Goal: Information Seeking & Learning: Learn about a topic

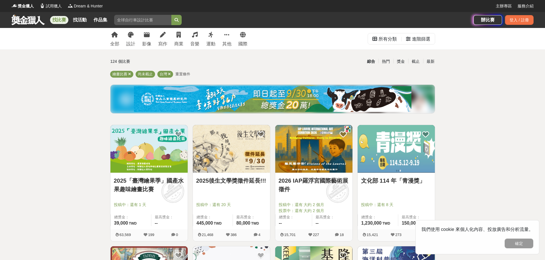
click at [403, 181] on link "文化部 114 年「青漫獎」" at bounding box center [396, 181] width 70 height 9
click at [314, 180] on link "2026 IAP羅浮宮國際藝術展徵件" at bounding box center [313, 185] width 70 height 17
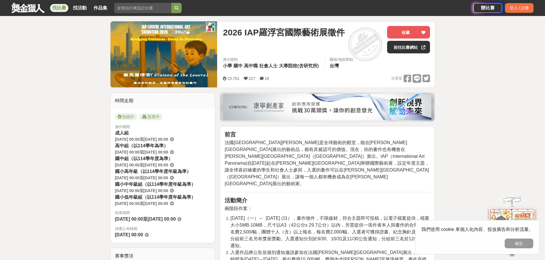
scroll to position [29, 0]
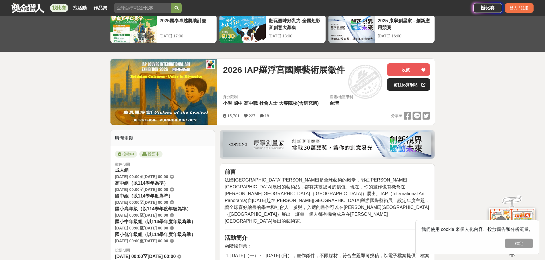
click at [411, 85] on link "前往比賽網站" at bounding box center [408, 84] width 43 height 13
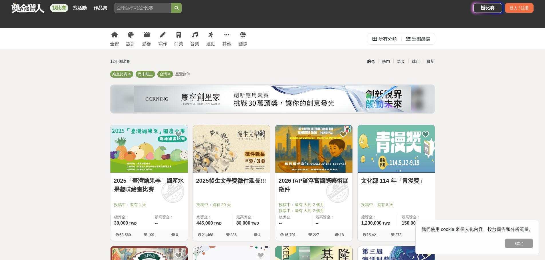
scroll to position [114, 0]
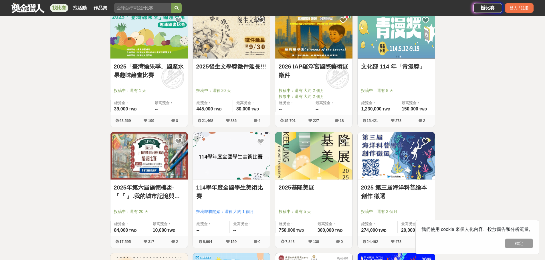
click at [250, 189] on link "114學年度全國學生美術比賽" at bounding box center [231, 192] width 70 height 17
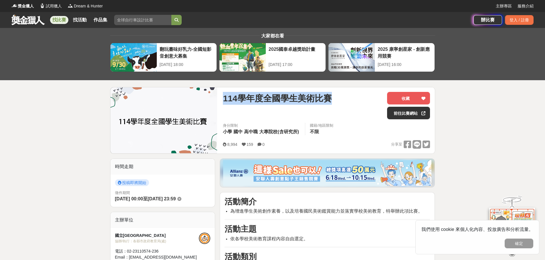
drag, startPoint x: 222, startPoint y: 96, endPoint x: 342, endPoint y: 98, distance: 120.4
click at [342, 98] on div "114學年度全國學生美術比賽 收藏 前往比賽網站 身分限制 小學 國中 高中職 大專院校(含研究所) 國籍/地區限制 不限 8,994 159 0 分享至 收…" at bounding box center [326, 120] width 216 height 66
copy span "114學年度全國學生美術比賽"
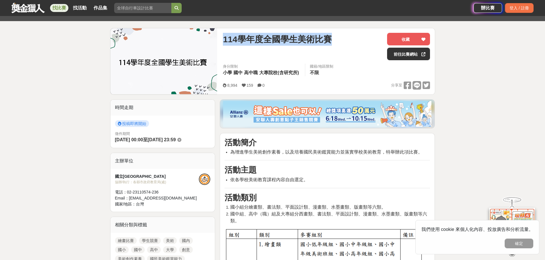
scroll to position [29, 0]
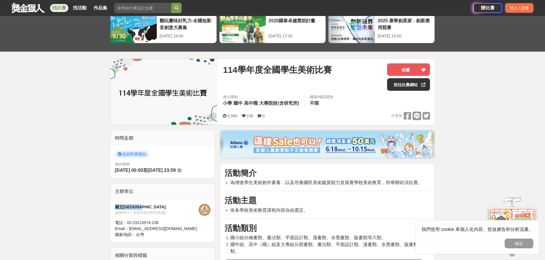
drag, startPoint x: 152, startPoint y: 208, endPoint x: 110, endPoint y: 210, distance: 42.1
click at [110, 210] on div "主辦單位 國立臺灣藝術教育館 協辦/執行： 各縣市政府教育局(處) 電話： 02-23110574-236 Email： service@linux.arte…" at bounding box center [162, 213] width 105 height 59
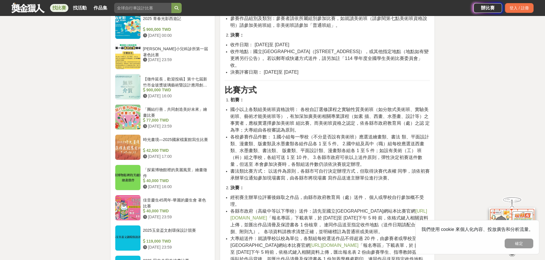
scroll to position [600, 0]
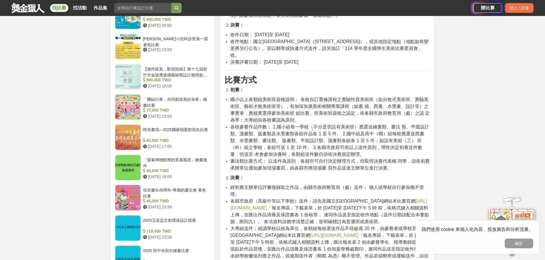
click at [274, 202] on link "https://web.arte.gov.tw/nsac/index_news.aspx" at bounding box center [328, 205] width 196 height 12
drag, startPoint x: 369, startPoint y: 181, endPoint x: 411, endPoint y: 179, distance: 41.8
click at [411, 185] on span "經初賽主辦單位評審後錄取之作品，由縣市政府教育局（處）送件， 個人或學校自行參加概不受理。" at bounding box center [326, 191] width 193 height 12
click at [231, 97] on span "國小以上各類組美術班資格說明： 各校自訂選修課程之實驗性質美術班（如分散式美術班、實驗美 術班、藝術才能美術班等），有加深加廣美術相關專業課程（如素 描、西畫…" at bounding box center [329, 109] width 199 height 25
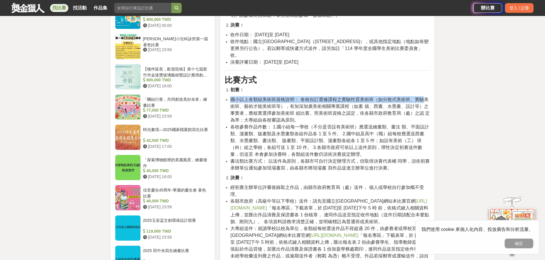
drag, startPoint x: 228, startPoint y: 93, endPoint x: 424, endPoint y: 93, distance: 195.5
click at [424, 96] on ul "國小以上各類組美術班資格說明： 各校自訂選修課程之實驗性質美術班（如分散式美術班、實驗美 術班、藝術才能美術班等），有加深加廣美術相關專業課程（如素 描、西畫…" at bounding box center [326, 133] width 205 height 75
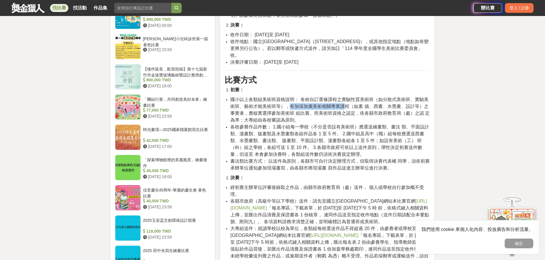
drag, startPoint x: 289, startPoint y: 97, endPoint x: 343, endPoint y: 101, distance: 54.2
click at [343, 101] on span "國小以上各類組美術班資格說明： 各校自訂選修課程之實驗性質美術班（如分散式美術班、實驗美 術班、藝術才能美術班等），有加深加廣美術相關專業課程（如素 描、西畫…" at bounding box center [329, 109] width 199 height 25
drag, startPoint x: 277, startPoint y: 120, endPoint x: 318, endPoint y: 117, distance: 41.5
click at [318, 125] on span "各校參賽作品件數： 1.國小組每一學校（不分是否設有美術班）應選送繪畫類、書法 類、平面設計類、漫畫類、版畫類及水墨畫類各組作品各 1 至 5 件。 2.國中…" at bounding box center [329, 141] width 198 height 32
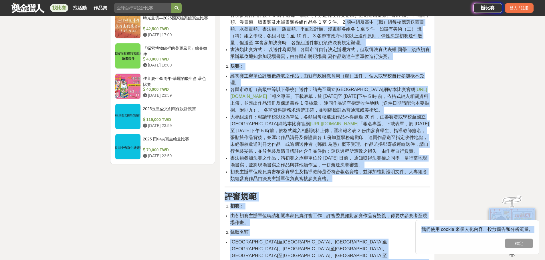
scroll to position [750, 0]
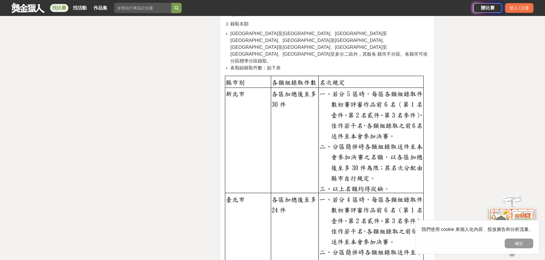
scroll to position [921, 0]
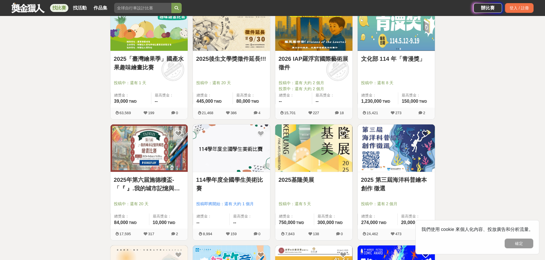
scroll to position [114, 0]
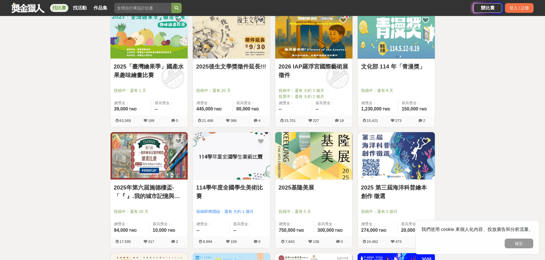
click at [302, 189] on link "2025基隆美展" at bounding box center [313, 188] width 70 height 9
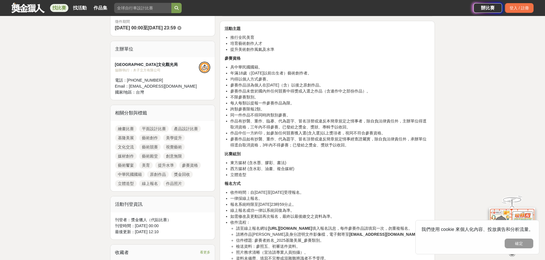
scroll to position [143, 0]
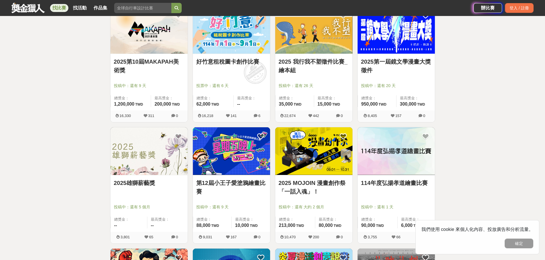
scroll to position [400, 0]
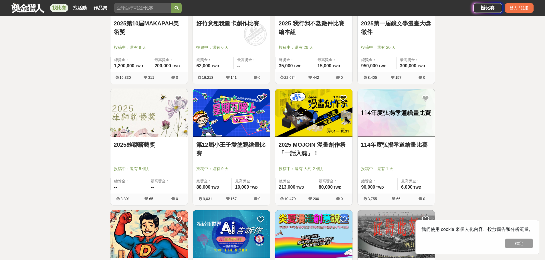
click at [136, 149] on link "2025雄獅薪藝獎" at bounding box center [149, 145] width 70 height 9
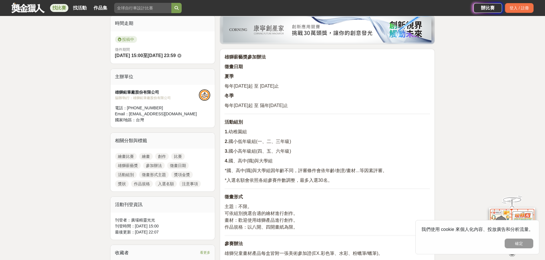
scroll to position [172, 0]
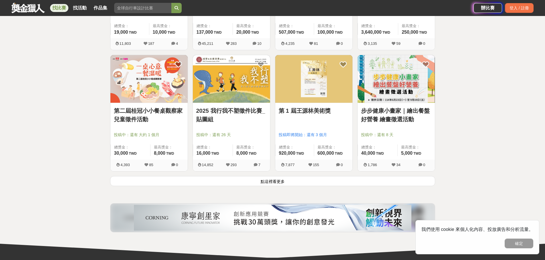
scroll to position [743, 0]
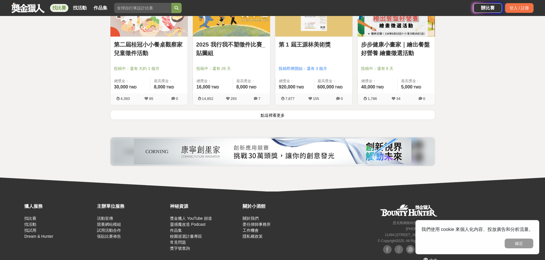
click at [260, 117] on button "點這裡看更多" at bounding box center [272, 115] width 325 height 10
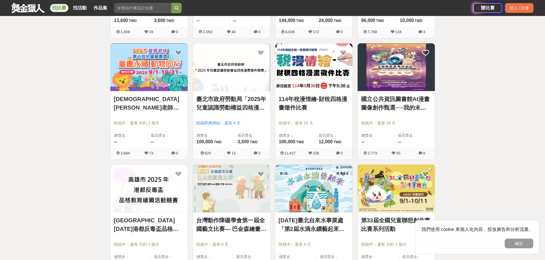
scroll to position [943, 0]
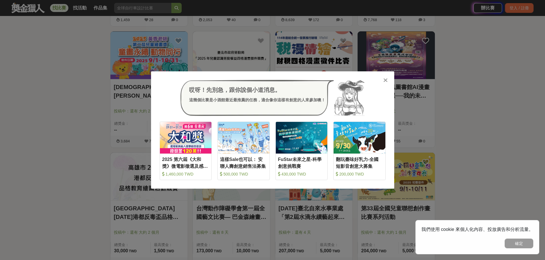
click at [383, 80] on icon at bounding box center [385, 80] width 4 height 6
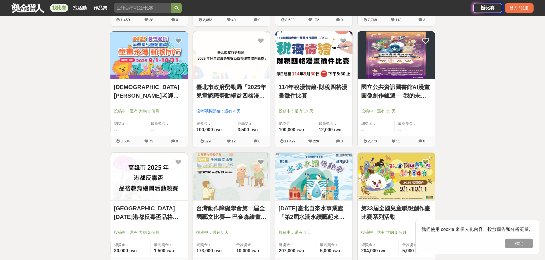
click at [417, 99] on link "國立公共資訊圖書館AI漫畫圖像創作甄選──我的未來職業想像" at bounding box center [396, 91] width 70 height 17
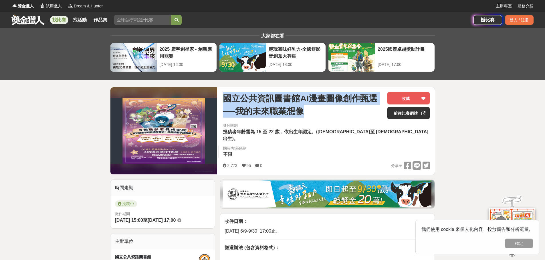
drag, startPoint x: 224, startPoint y: 98, endPoint x: 326, endPoint y: 112, distance: 103.1
click at [326, 112] on span "國立公共資訊圖書館AI漫畫圖像創作甄選──我的未來職業想像" at bounding box center [303, 105] width 160 height 26
copy span "國立公共資訊圖書館AI漫畫圖像創作甄選──我的未來職業想像"
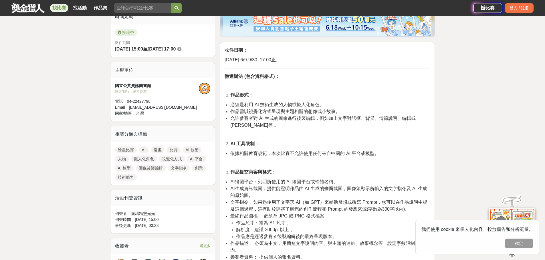
scroll to position [114, 0]
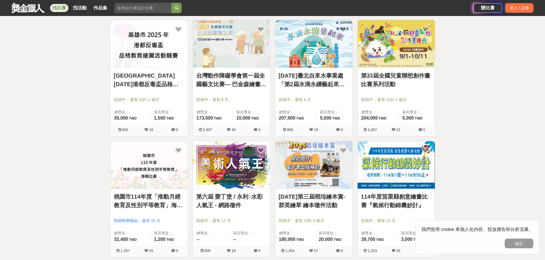
scroll to position [1086, 0]
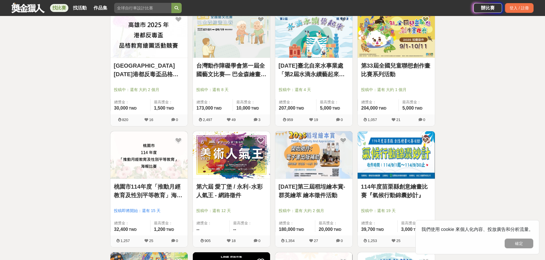
click at [209, 196] on link "第六屆 愛丁堡 / 永利‧水彩人氣王 - 網路徵件" at bounding box center [231, 191] width 70 height 17
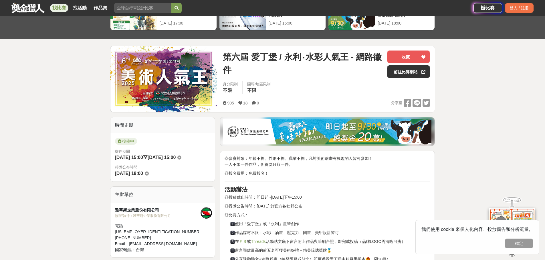
scroll to position [57, 0]
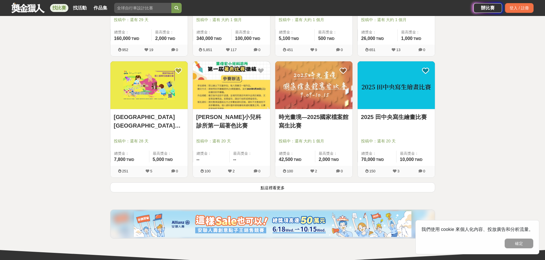
scroll to position [1401, 0]
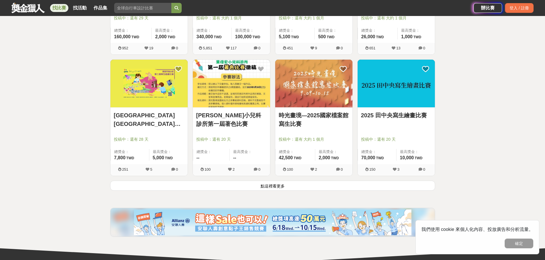
click at [286, 188] on button "點這裡看更多" at bounding box center [272, 186] width 325 height 10
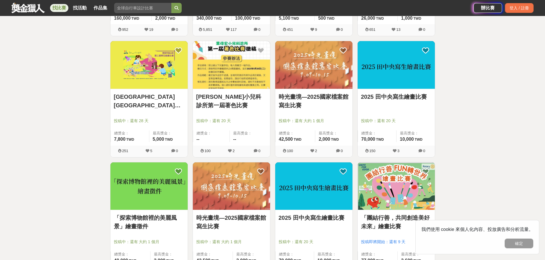
scroll to position [1429, 0]
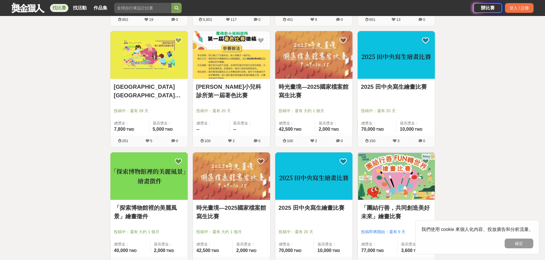
click at [148, 185] on img at bounding box center [148, 177] width 77 height 48
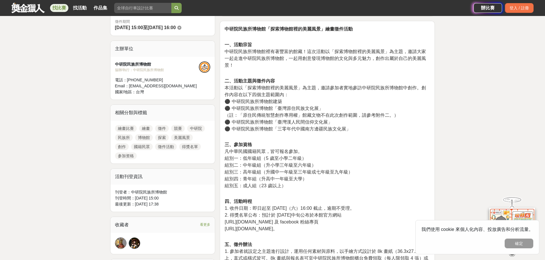
scroll to position [29, 0]
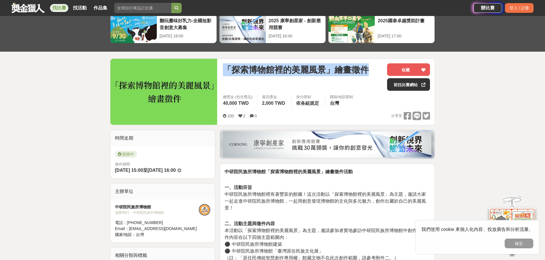
drag, startPoint x: 225, startPoint y: 69, endPoint x: 367, endPoint y: 70, distance: 142.4
click at [367, 70] on span "「探索博物館裡的美麗風景」繪畫徵件" at bounding box center [296, 69] width 146 height 13
copy span "「探索博物館裡的美麗風景」繪畫徵件"
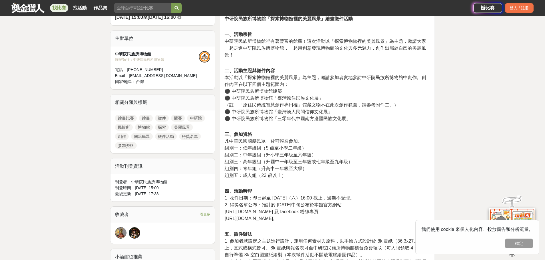
scroll to position [172, 0]
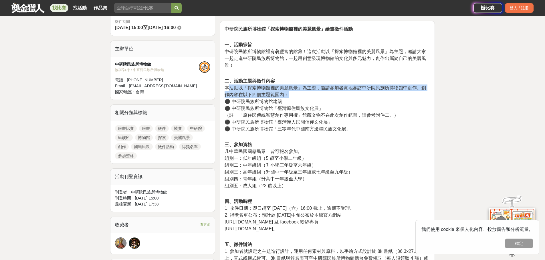
drag, startPoint x: 229, startPoint y: 89, endPoint x: 296, endPoint y: 91, distance: 67.5
click at [296, 91] on p "二、活動主題與徵件內容 本活動以「探索博物館裡的美麗風景」為主題，邀請參加者實地參訪中研院民族所博物館中創作。創作內容在以下四個主題範圍內： ⚫ 中研院民族所…" at bounding box center [326, 108] width 205 height 61
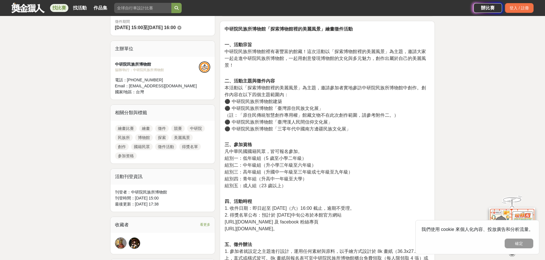
click at [301, 98] on p "二、活動主題與徵件內容 本活動以「探索博物館裡的美麗風景」為主題，邀請參加者實地參訪中研院民族所博物館中創作。創作內容在以下四個主題範圍內： ⚫ 中研院民族所…" at bounding box center [326, 108] width 205 height 61
click at [229, 102] on span "⚫ 中研院民族所博物館建築" at bounding box center [252, 101] width 57 height 5
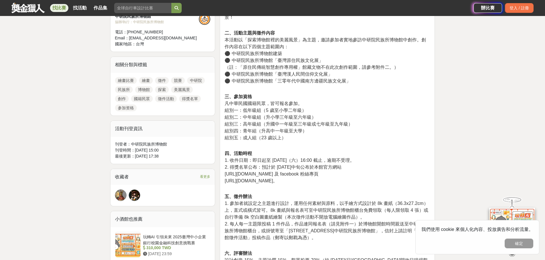
scroll to position [229, 0]
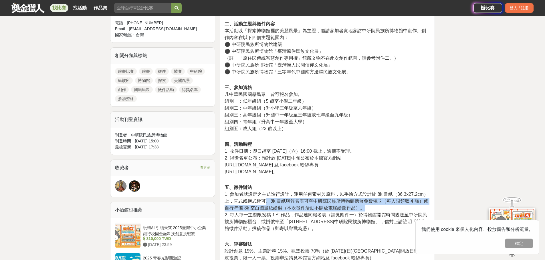
drag, startPoint x: 268, startPoint y: 202, endPoint x: 368, endPoint y: 210, distance: 100.4
click at [368, 210] on p "五、徵件辦法 1. 參加者就設定之主題進行設計，運用任何素材與原料，以手繪方式設計於 8k 畫紙（36.3x27.2cm）上，直式或橫式皆可。8k 畫紙與報名…" at bounding box center [326, 211] width 205 height 54
click at [187, 236] on div "310,000 TWD" at bounding box center [175, 239] width 65 height 6
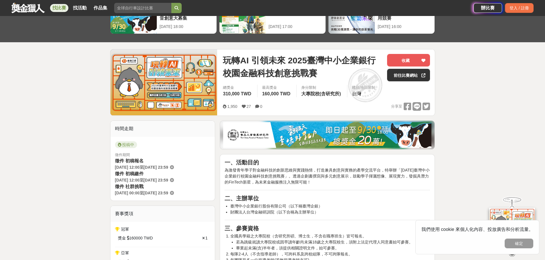
scroll to position [114, 0]
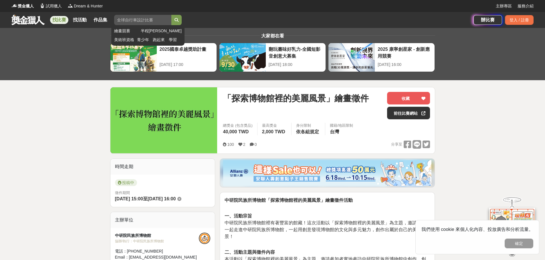
click at [131, 24] on input "search" at bounding box center [142, 20] width 57 height 10
type input "ㄇ"
type input "ai"
click at [171, 15] on button "submit" at bounding box center [176, 20] width 10 height 10
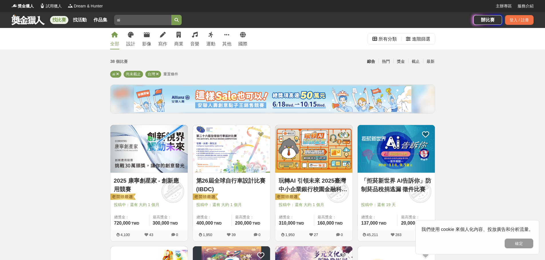
click at [403, 188] on link "「拒菸新世界 AI告訴你」防制菸品稅捐逃漏 徵件比賽" at bounding box center [396, 185] width 70 height 17
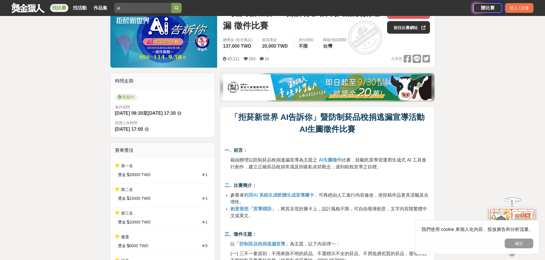
scroll to position [172, 0]
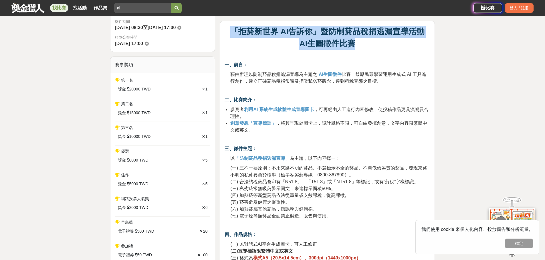
drag, startPoint x: 234, startPoint y: 31, endPoint x: 371, endPoint y: 44, distance: 138.1
click at [371, 44] on p "「拒菸新世界 AI告訴你」暨防制菸品稅捐逃漏宣導活動 AI生圖徵件比賽" at bounding box center [326, 38] width 205 height 24
copy p "「拒菸新世界 AI告訴你」暨防制菸品稅捐逃漏宣導活動 AI生圖徵件比賽"
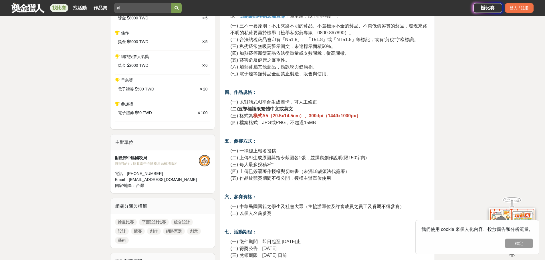
scroll to position [314, 0]
drag, startPoint x: 148, startPoint y: 157, endPoint x: 111, endPoint y: 155, distance: 37.2
click at [111, 155] on div "財政部中區國稅局 協辦/執行： 財政部中區國稅局民權稽徵所 電話： (04)23051116 #503 Email： nb07878@ntbca.gov.tw…" at bounding box center [162, 171] width 105 height 43
copy div "財政部中區國稅局"
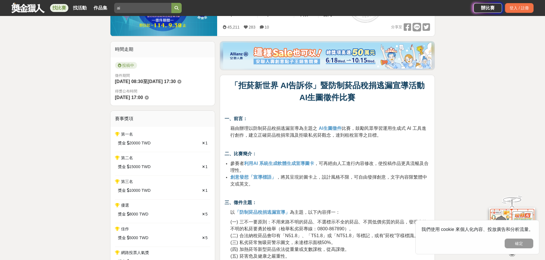
scroll to position [114, 0]
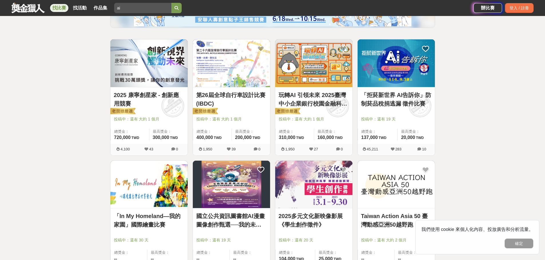
scroll to position [143, 0]
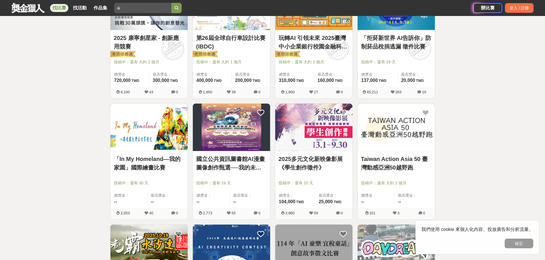
click at [158, 166] on link "「In My Homeland—我的家園」國際繪畫比賽" at bounding box center [149, 163] width 70 height 17
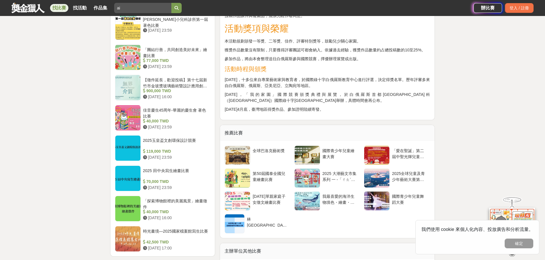
scroll to position [629, 0]
click at [314, 160] on div at bounding box center [306, 155] width 25 height 19
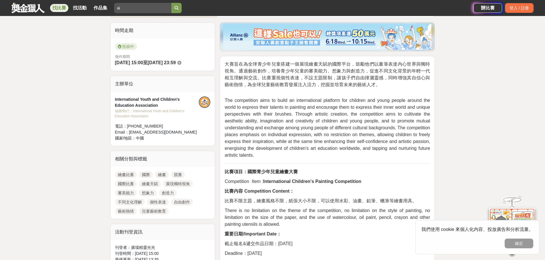
scroll to position [143, 0]
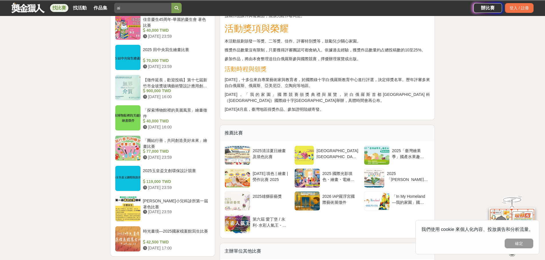
scroll to position [629, 0]
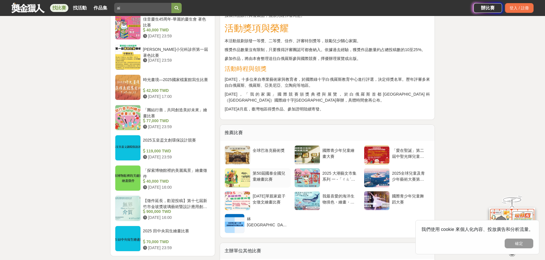
click at [262, 182] on div "第50屆國泰全國兒童繪畫比賽" at bounding box center [270, 176] width 36 height 11
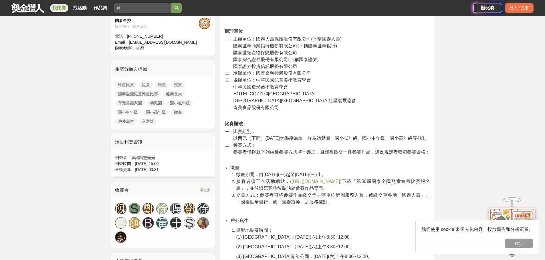
scroll to position [229, 0]
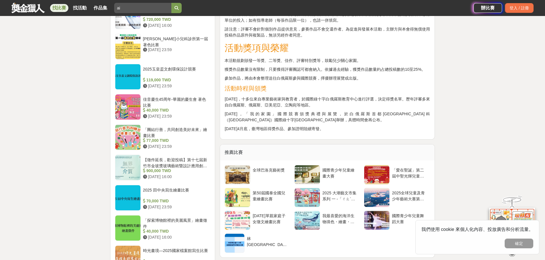
scroll to position [629, 0]
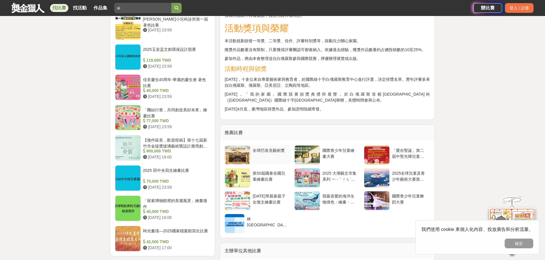
click at [267, 159] on div "全球巴洛克藝術獎" at bounding box center [270, 153] width 36 height 11
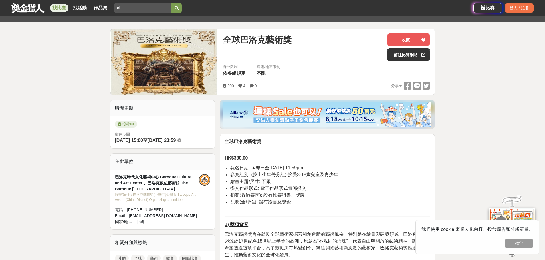
scroll to position [57, 0]
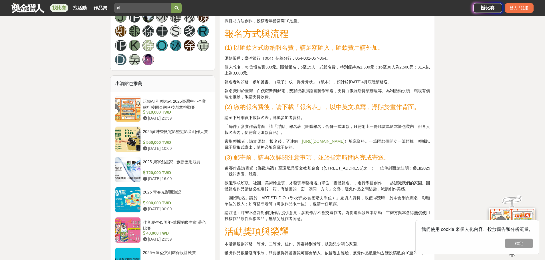
scroll to position [429, 0]
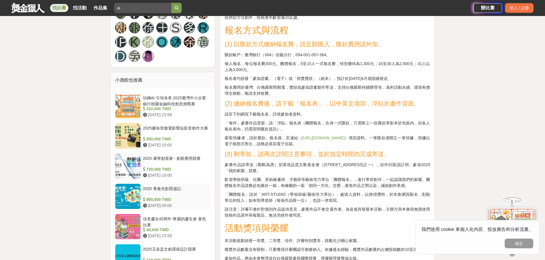
click at [158, 197] on div "900,000 TWD" at bounding box center [175, 200] width 65 height 6
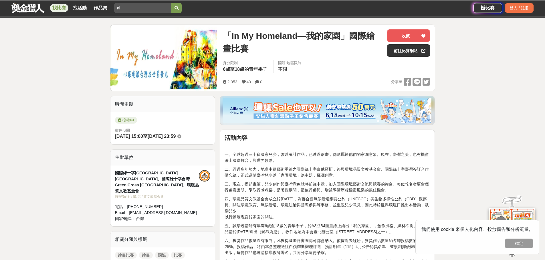
scroll to position [29, 0]
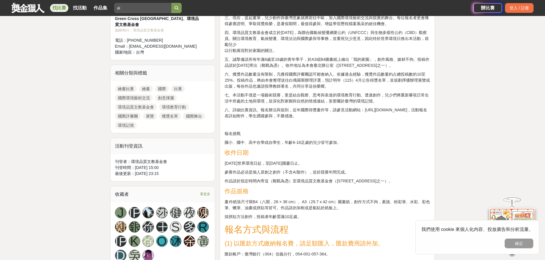
scroll to position [258, 0]
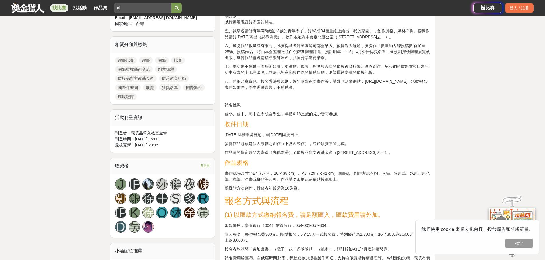
click at [203, 179] on div "陳" at bounding box center [202, 184] width 11 height 11
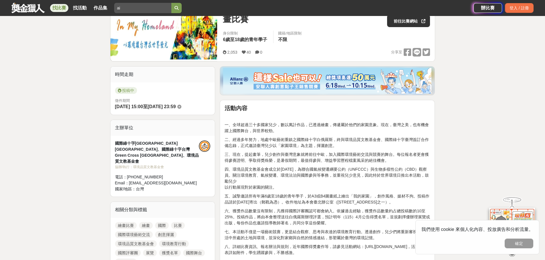
scroll to position [114, 0]
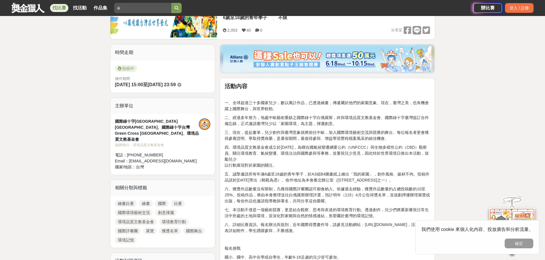
click at [200, 228] on link "國際舞台" at bounding box center [194, 231] width 22 height 7
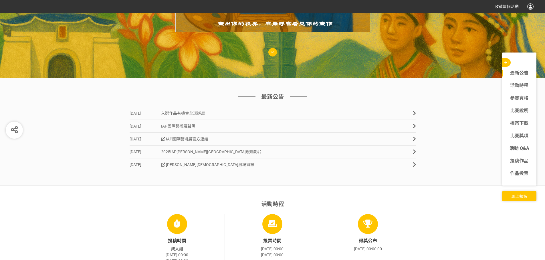
scroll to position [172, 0]
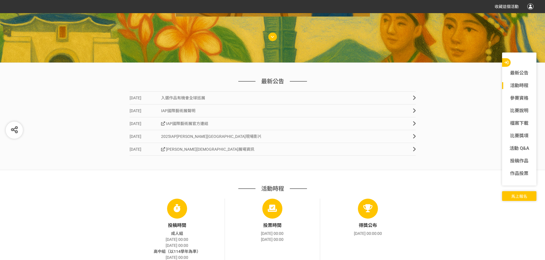
click at [212, 136] on span "2025IAP[PERSON_NAME][GEOGRAPHIC_DATA]現場影片" at bounding box center [211, 136] width 101 height 5
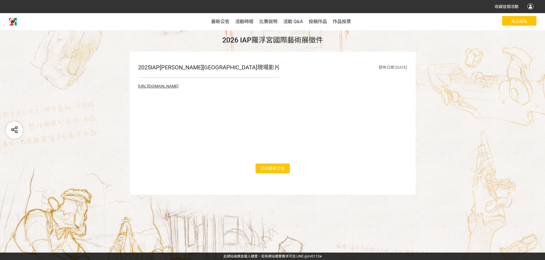
click at [178, 86] on link "[URL][DOMAIN_NAME]" at bounding box center [158, 86] width 40 height 5
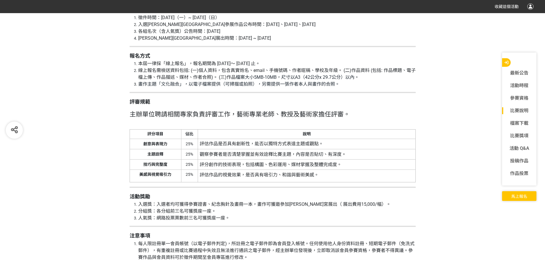
scroll to position [972, 0]
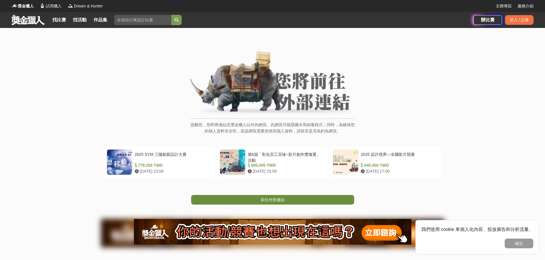
click at [281, 202] on span "前往外部連結" at bounding box center [272, 200] width 24 height 5
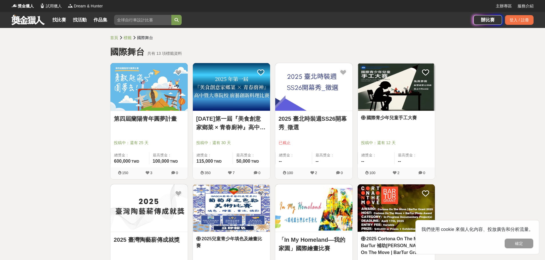
click at [408, 120] on link "國際青少年兒童手工大賽" at bounding box center [396, 118] width 70 height 7
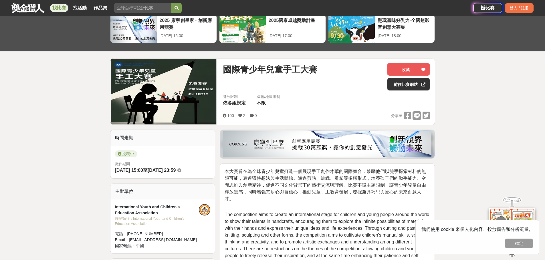
scroll to position [29, 0]
click at [411, 84] on link "前往比賽網站" at bounding box center [408, 84] width 43 height 13
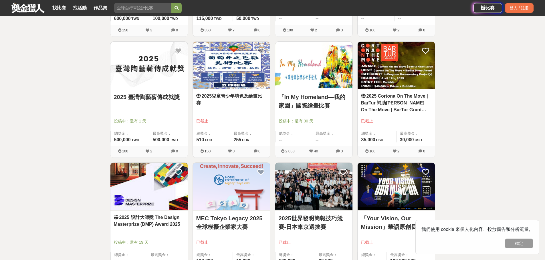
scroll to position [172, 0]
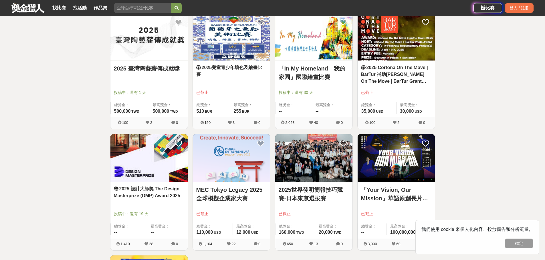
click at [404, 76] on link "2025 Cortona On The Move | BarTur 補助金 Cortona On The Move | BarTur Grant 2025" at bounding box center [396, 74] width 70 height 21
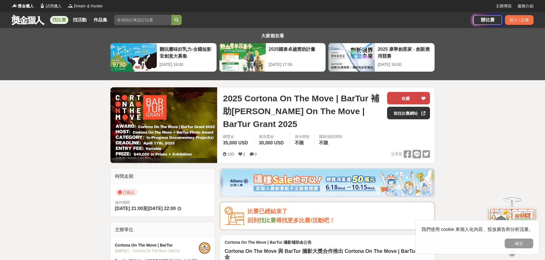
click at [421, 98] on div at bounding box center [423, 98] width 6 height 12
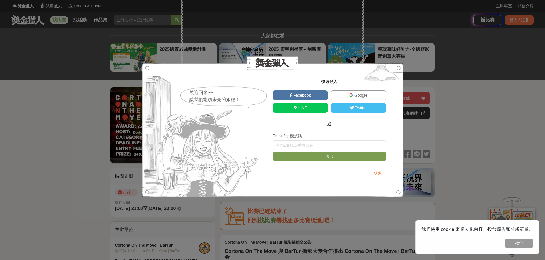
click at [358, 93] on span "Google" at bounding box center [360, 95] width 14 height 5
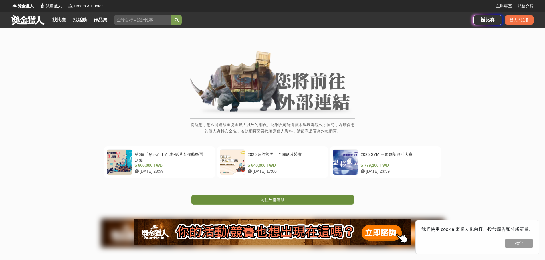
click at [286, 200] on link "前往外部連結" at bounding box center [272, 200] width 163 height 10
